Goal: Find specific page/section: Find specific page/section

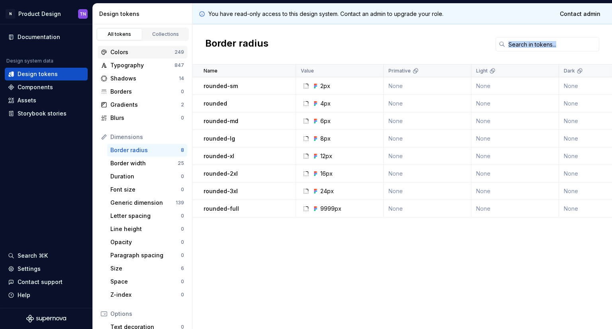
click at [139, 54] on div "Colors" at bounding box center [142, 52] width 64 height 8
click at [140, 64] on div "Typography" at bounding box center [142, 65] width 64 height 8
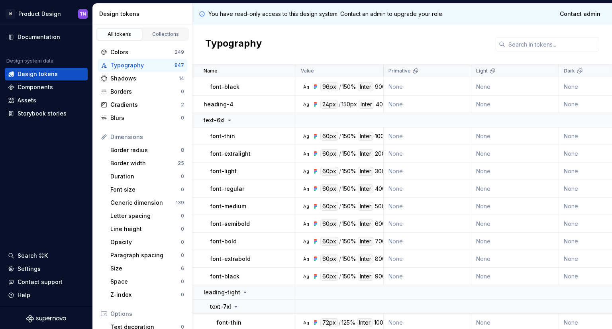
scroll to position [159, 0]
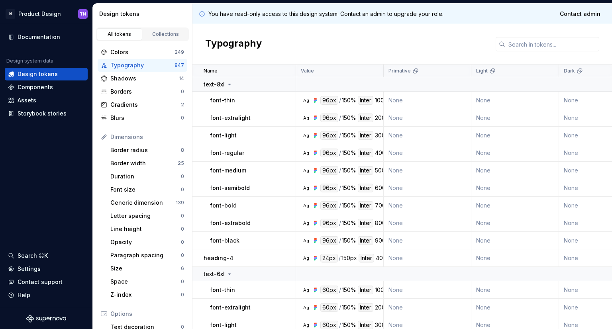
drag, startPoint x: 367, startPoint y: 22, endPoint x: 301, endPoint y: 41, distance: 68.7
click at [301, 41] on div "Typography" at bounding box center [401, 44] width 419 height 40
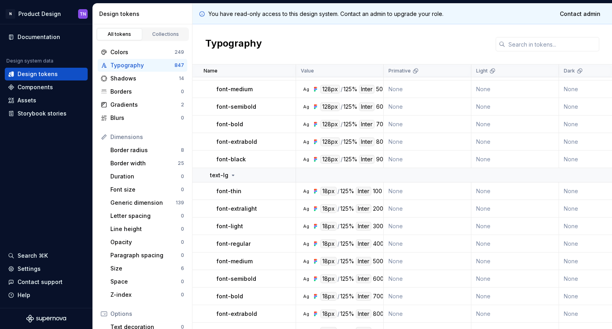
scroll to position [1712, 0]
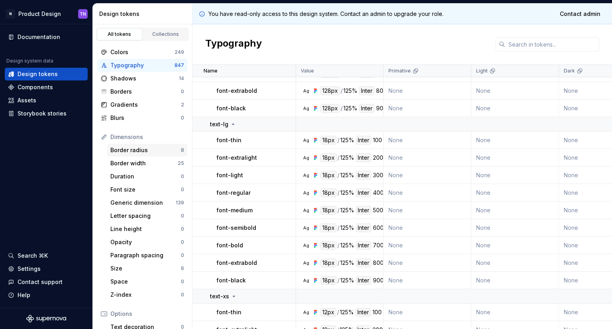
click at [135, 149] on div "Border radius" at bounding box center [145, 150] width 70 height 8
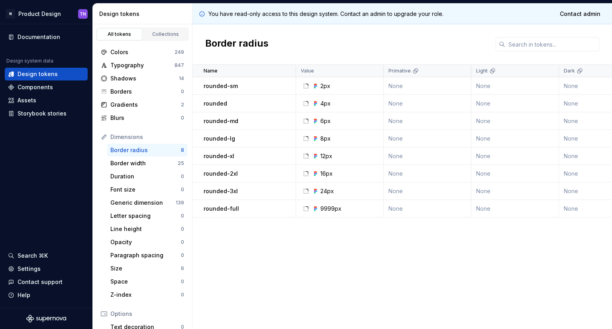
click at [375, 249] on div "Name Value Primative Light Dark Collection Token set Product Website Descriptio…" at bounding box center [401, 196] width 419 height 264
click at [387, 235] on div "Name Value Primative Light Dark Collection Token set Product Website Descriptio…" at bounding box center [401, 196] width 419 height 264
click at [329, 236] on div "Name Value Primative Light Dark Collection Token set Product Website Descriptio…" at bounding box center [401, 196] width 419 height 264
click at [394, 281] on div "Name Value Primative Light Dark Collection Token set Product Website Descriptio…" at bounding box center [401, 196] width 419 height 264
